Goal: Task Accomplishment & Management: Manage account settings

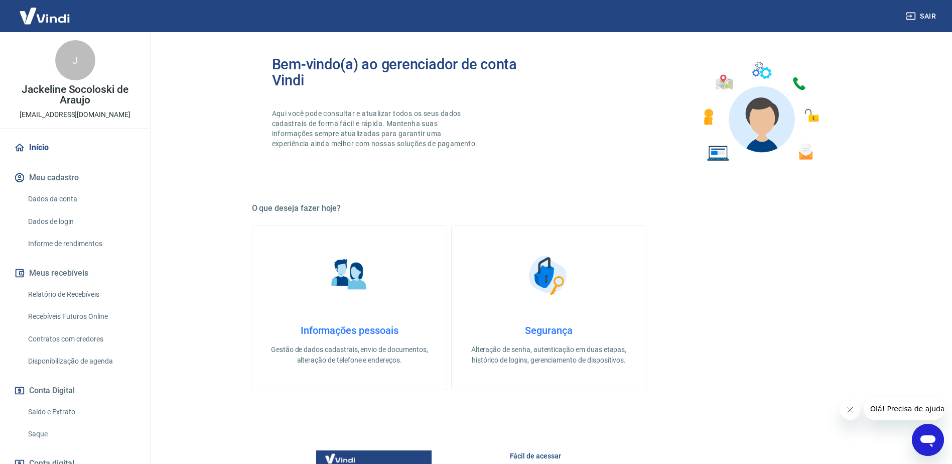
scroll to position [319, 0]
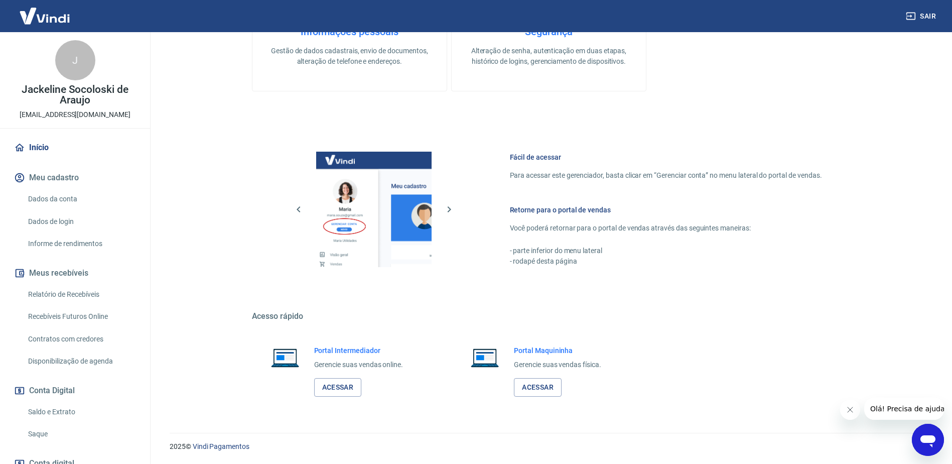
click at [41, 433] on link "Saque" at bounding box center [81, 433] width 114 height 21
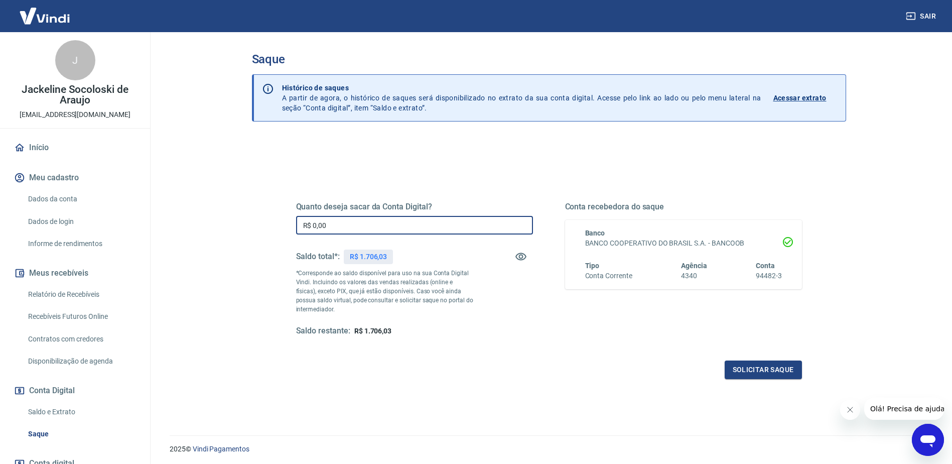
click at [364, 228] on input "R$ 0,00" at bounding box center [414, 225] width 237 height 19
type input "R$ 1.706,03"
click at [780, 367] on button "Solicitar saque" at bounding box center [763, 369] width 77 height 19
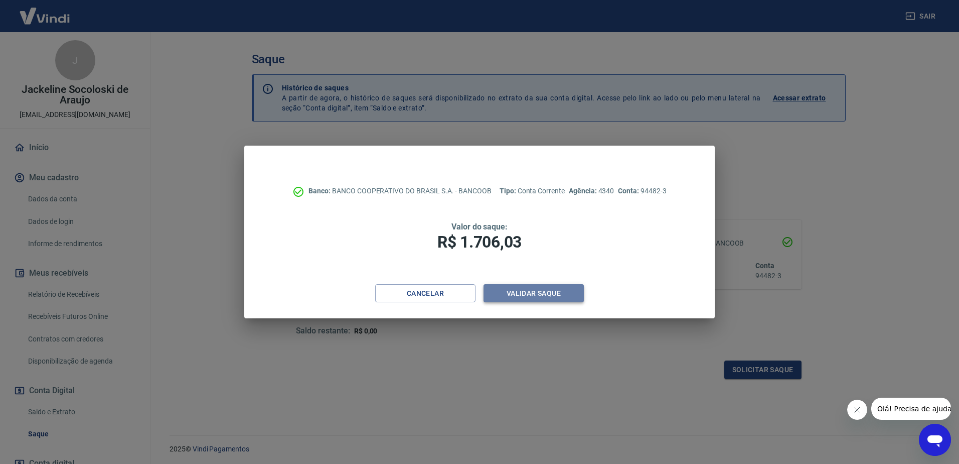
click at [540, 288] on button "Validar saque" at bounding box center [534, 293] width 100 height 19
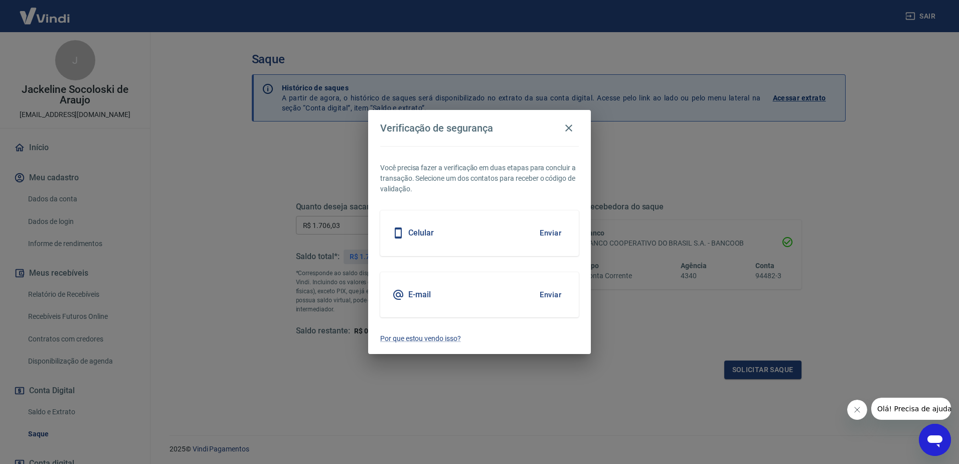
click at [555, 237] on button "Enviar" at bounding box center [550, 232] width 33 height 21
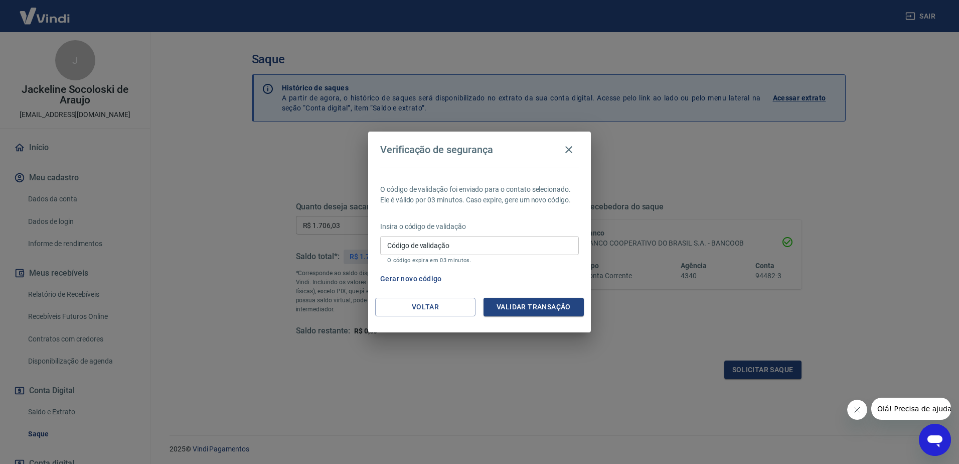
click at [475, 245] on input "Código de validação" at bounding box center [479, 245] width 199 height 19
type input "459007"
click at [534, 307] on button "Validar transação" at bounding box center [534, 307] width 100 height 19
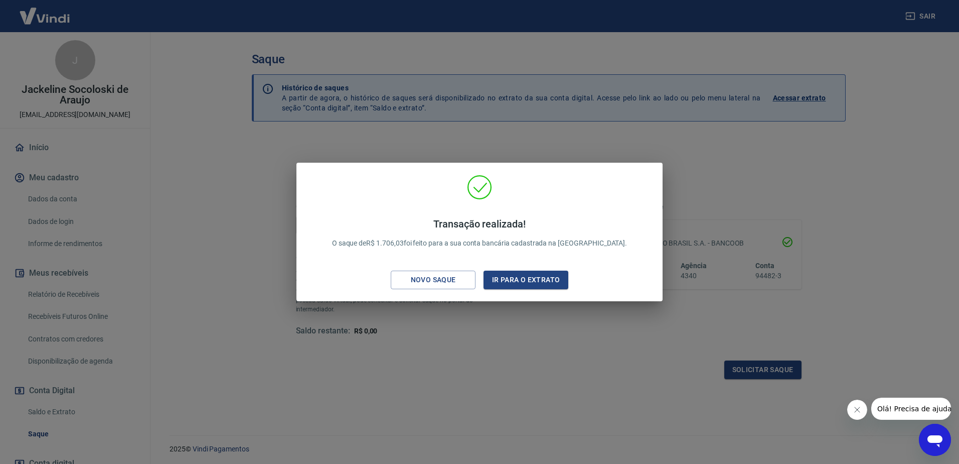
click at [270, 139] on div "Transação realizada! O saque de R$ 1.706,03 foi feito para a sua conta bancária…" at bounding box center [479, 232] width 959 height 464
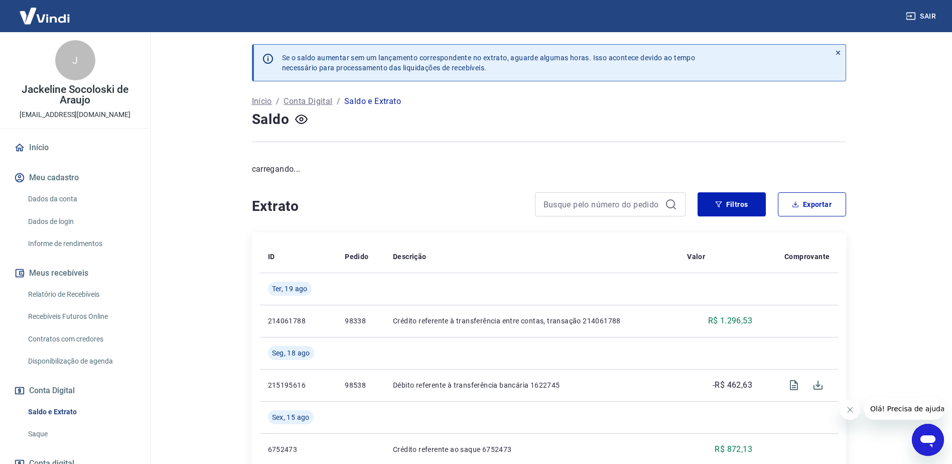
click at [45, 141] on link "Início" at bounding box center [75, 147] width 126 height 22
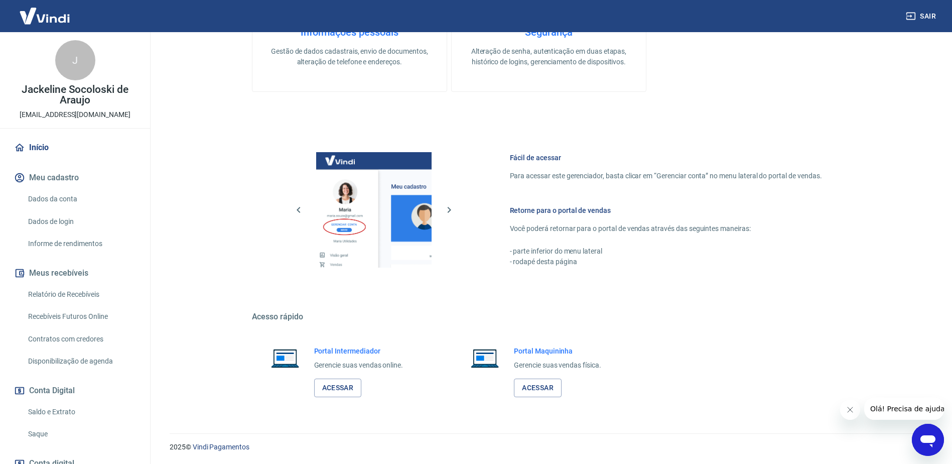
scroll to position [319, 0]
click at [345, 385] on link "Acessar" at bounding box center [338, 387] width 48 height 19
